Goal: Task Accomplishment & Management: Manage account settings

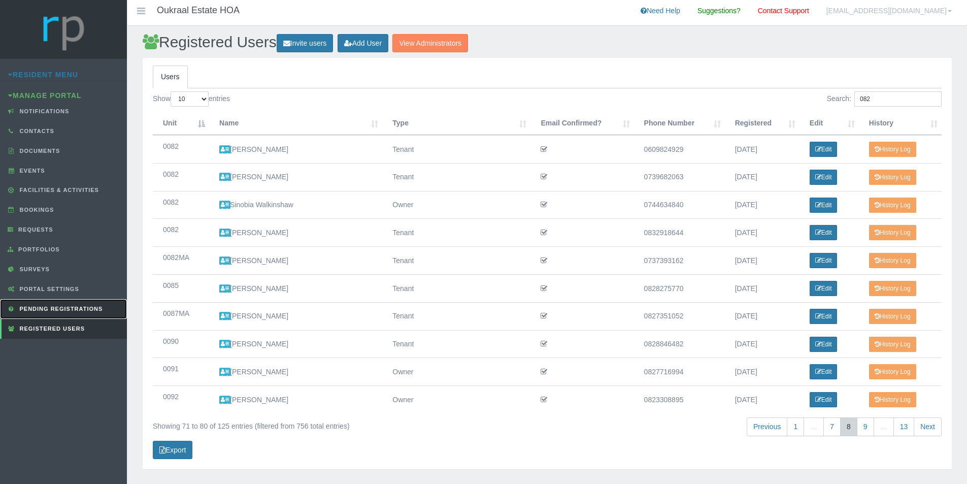
click at [81, 307] on span "Pending Registrations" at bounding box center [60, 309] width 86 height 6
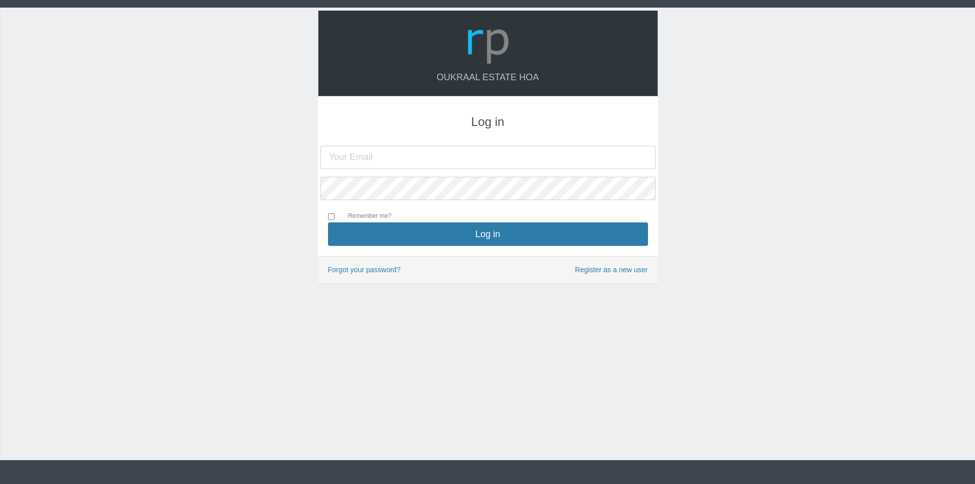
click at [410, 158] on input "text" at bounding box center [487, 157] width 335 height 23
type input "[EMAIL_ADDRESS][DOMAIN_NAME]"
click at [328, 222] on button "Log in" at bounding box center [488, 233] width 320 height 23
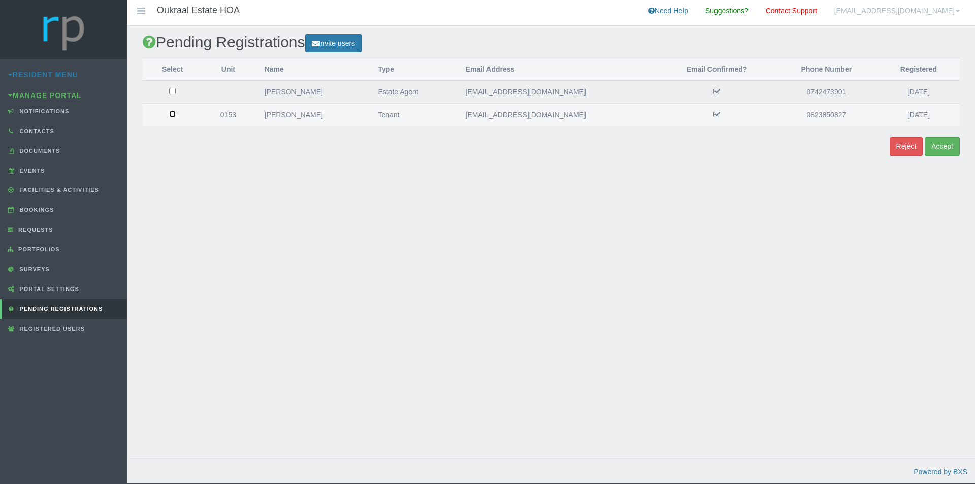
click at [175, 116] on input "checkbox" at bounding box center [172, 114] width 7 height 7
checkbox input "true"
click at [947, 146] on button "Accept" at bounding box center [942, 146] width 35 height 19
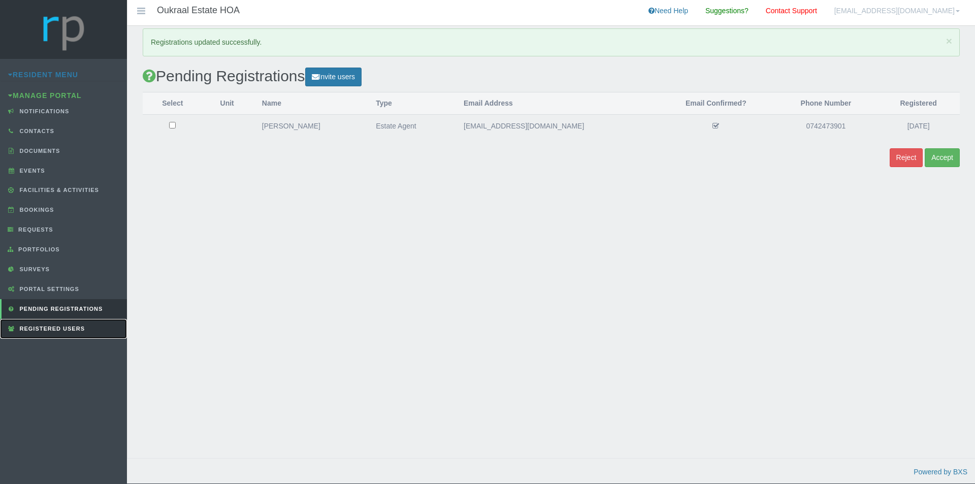
click at [63, 328] on span "Registered Users" at bounding box center [51, 328] width 68 height 6
